Goal: Task Accomplishment & Management: Manage account settings

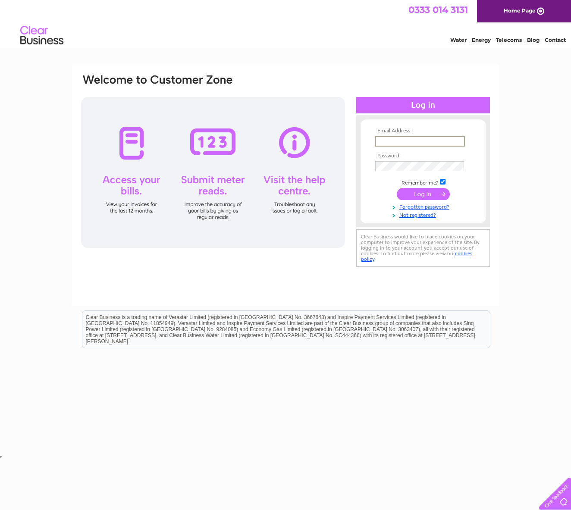
type input "accounts@gcsadc.co.uk"
click at [421, 192] on input "submit" at bounding box center [423, 194] width 53 height 12
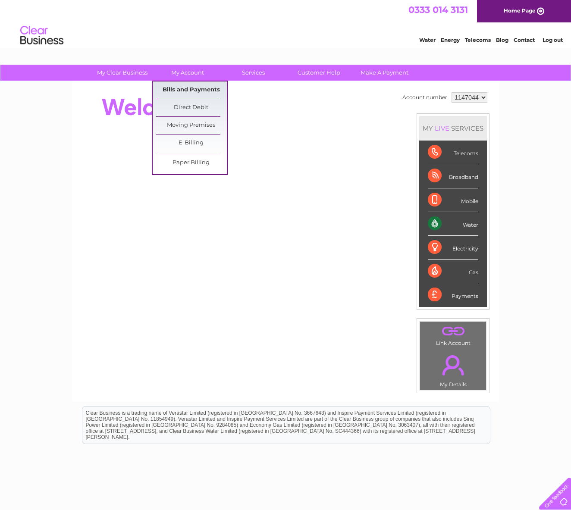
click at [184, 91] on link "Bills and Payments" at bounding box center [191, 90] width 71 height 17
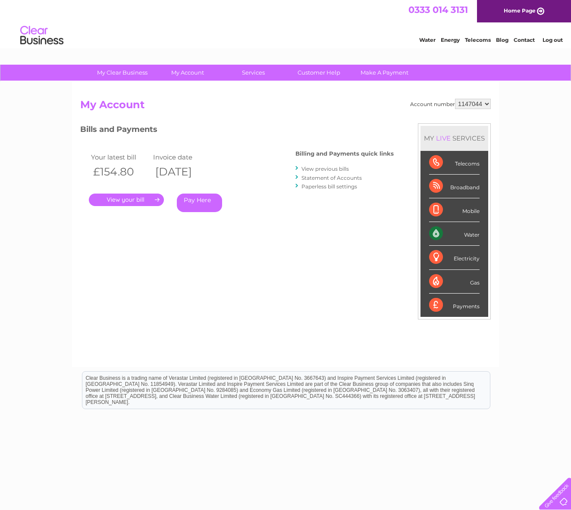
click at [121, 198] on link "." at bounding box center [126, 200] width 75 height 13
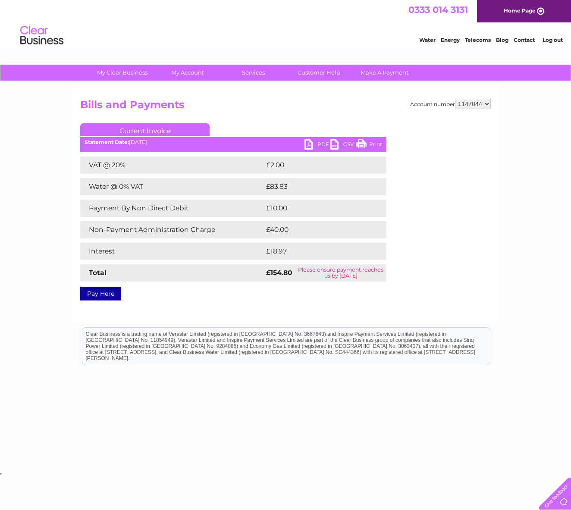
click at [309, 143] on link "PDF" at bounding box center [318, 145] width 26 height 13
